Goal: Task Accomplishment & Management: Manage account settings

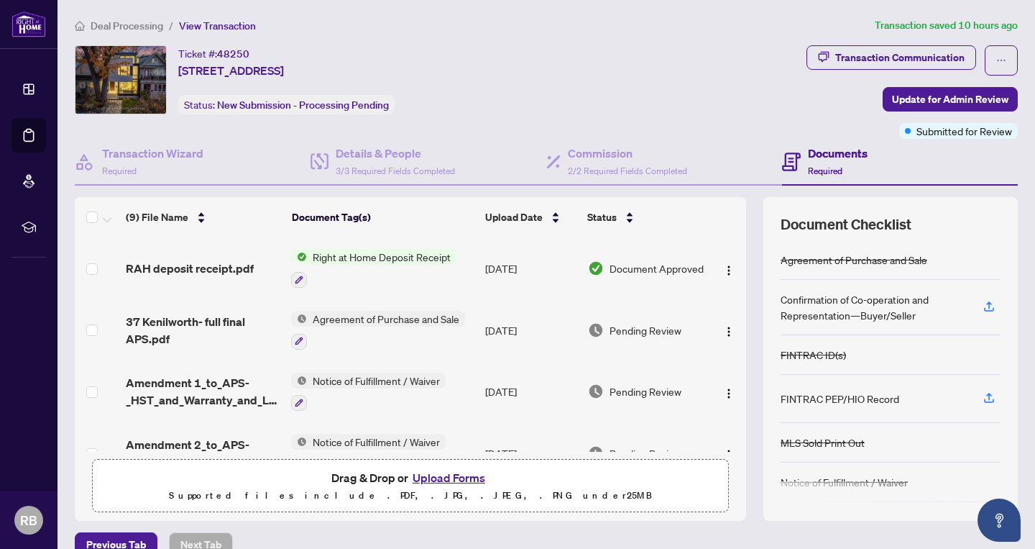
scroll to position [336, 0]
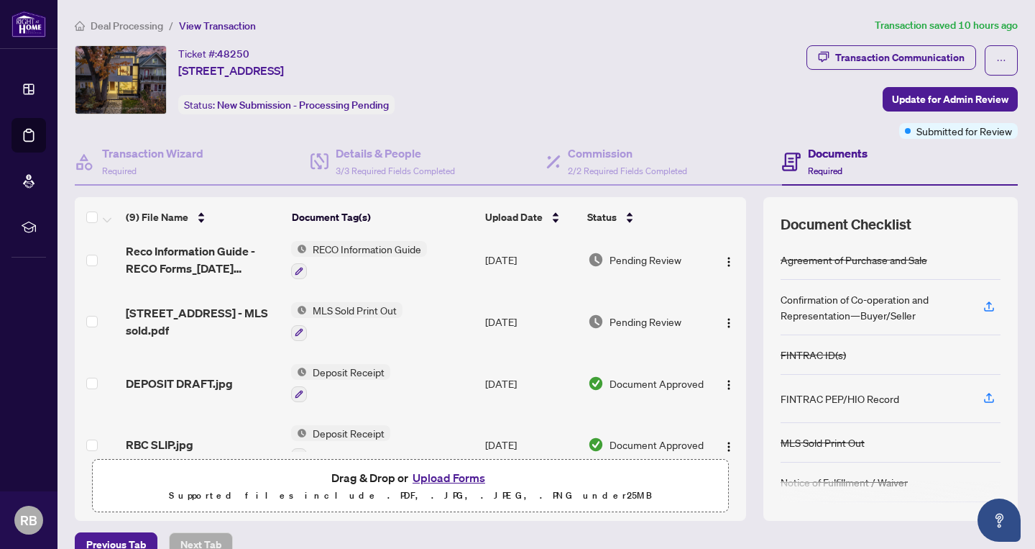
scroll to position [336, 0]
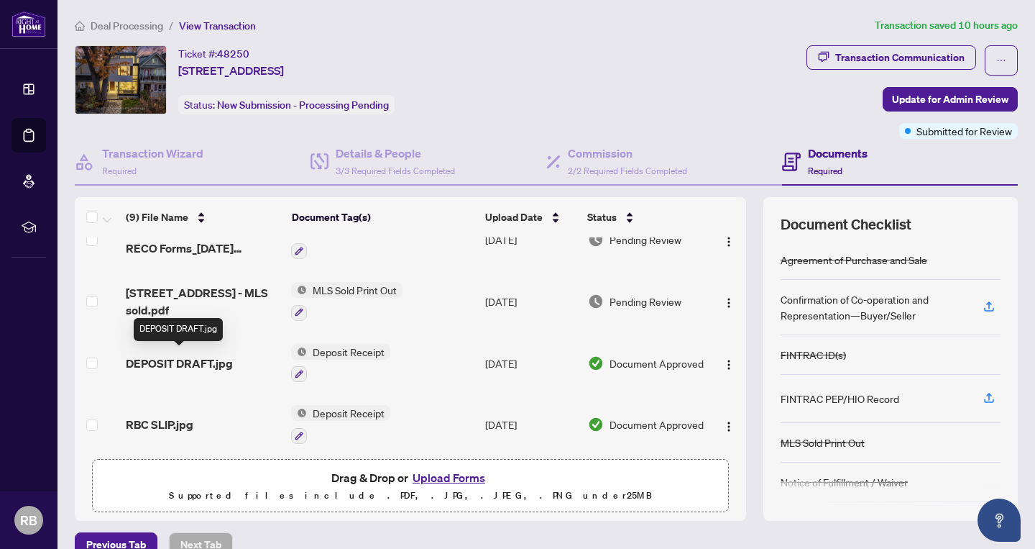
click at [198, 354] on span "DEPOSIT DRAFT.jpg" at bounding box center [179, 362] width 107 height 17
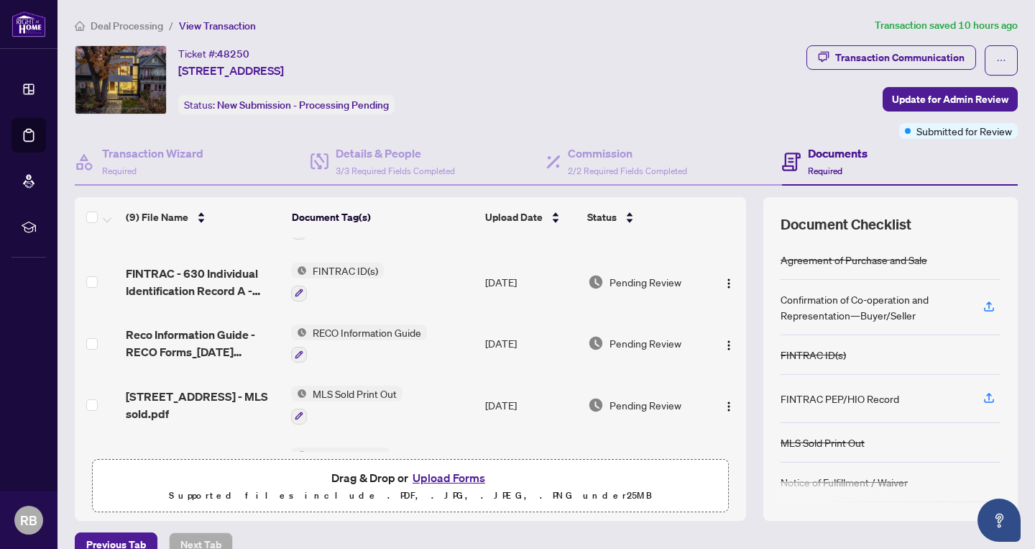
scroll to position [336, 0]
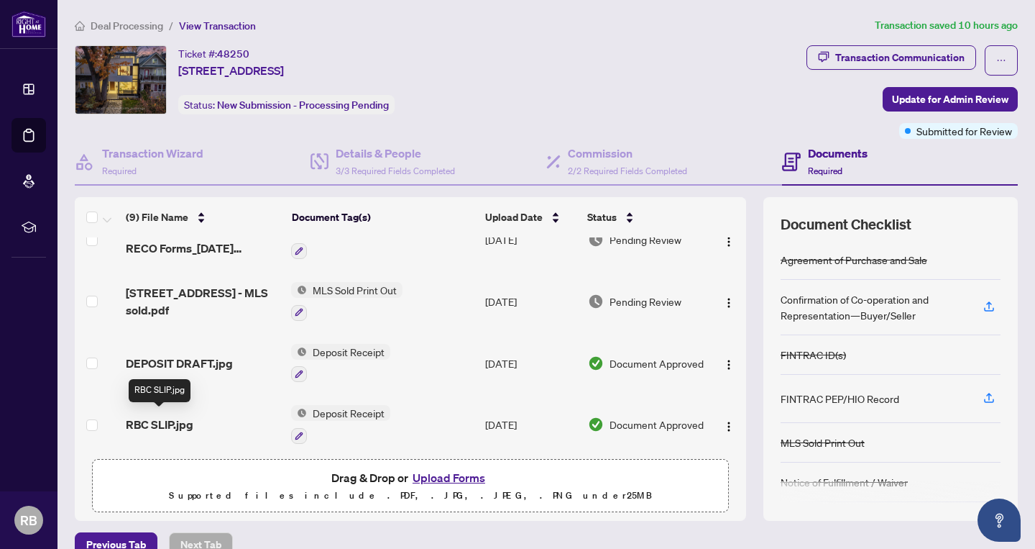
click at [175, 421] on span "RBC SLIP.jpg" at bounding box center [160, 424] width 68 height 17
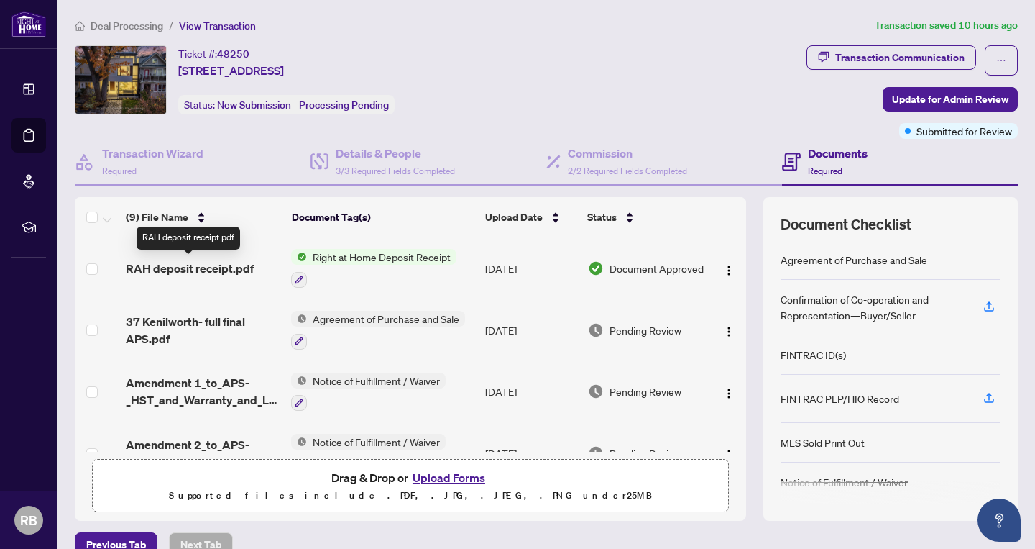
click at [216, 267] on span "RAH deposit receipt.pdf" at bounding box center [190, 268] width 128 height 17
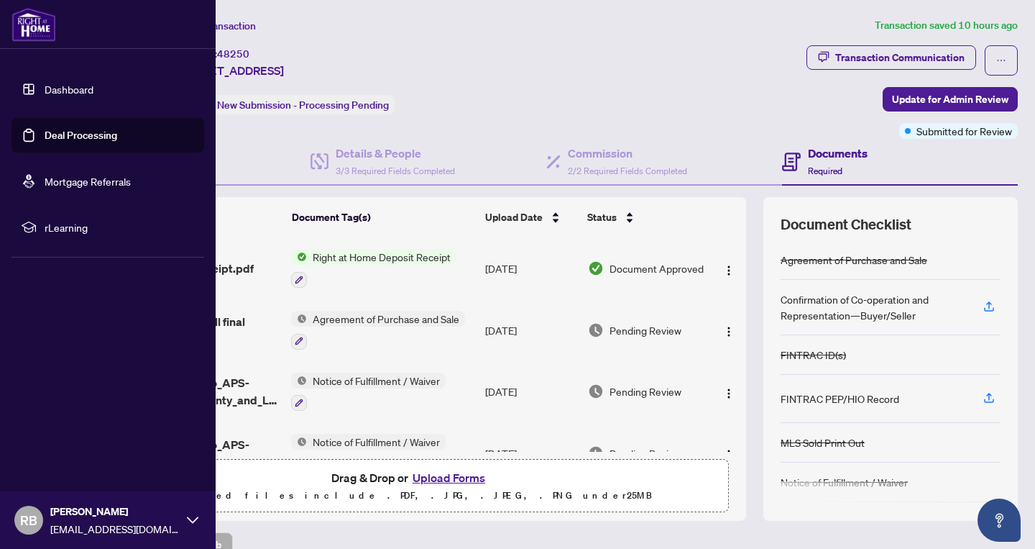
click at [81, 142] on link "Deal Processing" at bounding box center [81, 135] width 73 height 13
